Goal: Navigation & Orientation: Find specific page/section

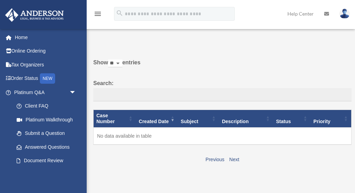
click at [318, 55] on div "Show ** ** ** *** entries Search: Case Number Created Date Subject Description …" at bounding box center [222, 109] width 258 height 110
click at [344, 11] on img at bounding box center [344, 14] width 10 height 10
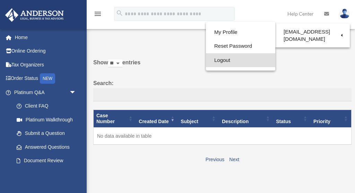
click at [221, 64] on link "Logout" at bounding box center [240, 60] width 69 height 14
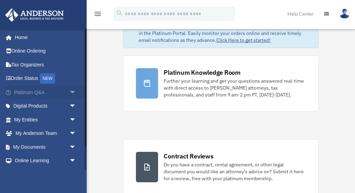
click at [30, 91] on link "Platinum Q&A arrow_drop_down" at bounding box center [46, 93] width 82 height 14
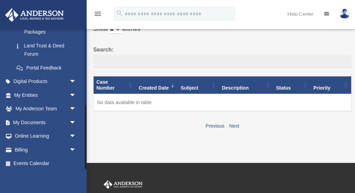
scroll to position [175, 0]
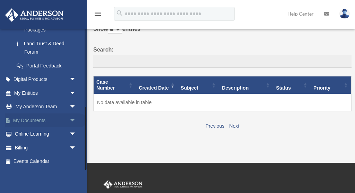
click at [41, 120] on link "My Documents arrow_drop_down" at bounding box center [46, 121] width 82 height 14
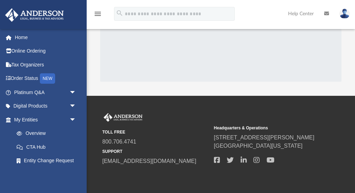
scroll to position [366, 0]
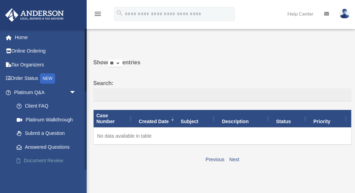
click at [52, 162] on link "Document Review" at bounding box center [48, 161] width 77 height 14
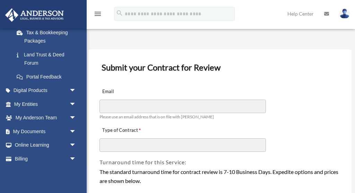
scroll to position [175, 0]
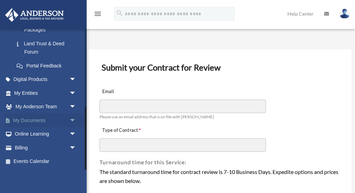
click at [10, 119] on span at bounding box center [11, 120] width 3 height 5
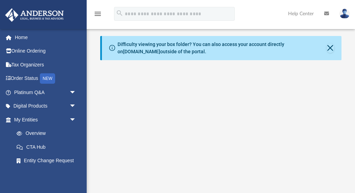
click at [96, 11] on icon "menu" at bounding box center [98, 14] width 8 height 8
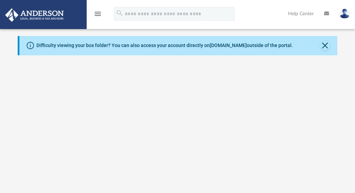
click at [97, 12] on icon "menu" at bounding box center [98, 14] width 8 height 8
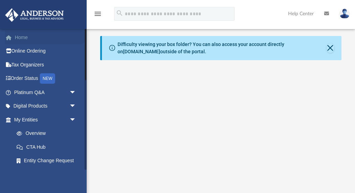
click at [33, 35] on link "Home" at bounding box center [46, 37] width 82 height 14
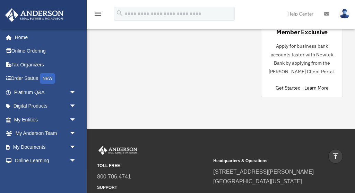
scroll to position [736, 0]
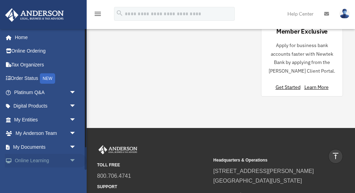
click at [71, 159] on span "arrow_drop_down" at bounding box center [76, 161] width 14 height 14
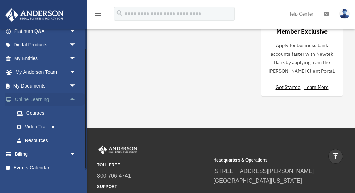
scroll to position [68, 0]
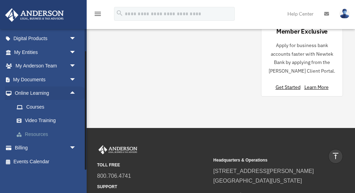
click at [45, 132] on link "Resources" at bounding box center [48, 134] width 77 height 14
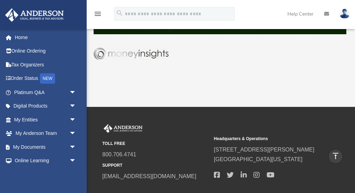
click at [338, 11] on link at bounding box center [344, 13] width 21 height 30
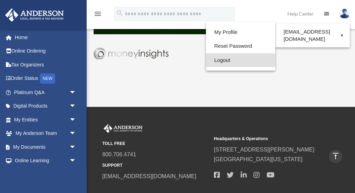
click at [225, 61] on link "Logout" at bounding box center [240, 60] width 69 height 14
